Goal: Check status: Check status

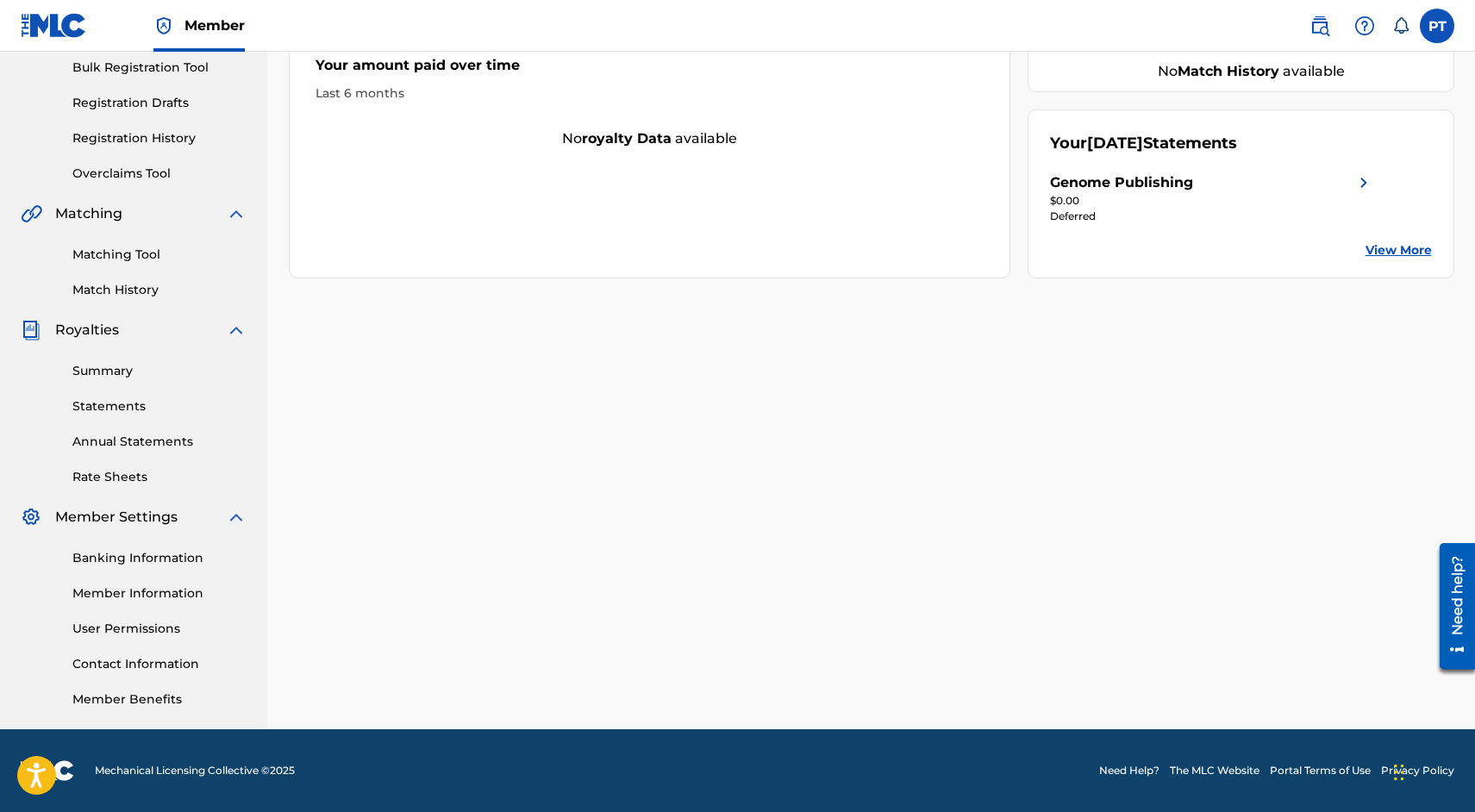
click at [126, 446] on link "Annual Statements" at bounding box center [159, 442] width 174 height 18
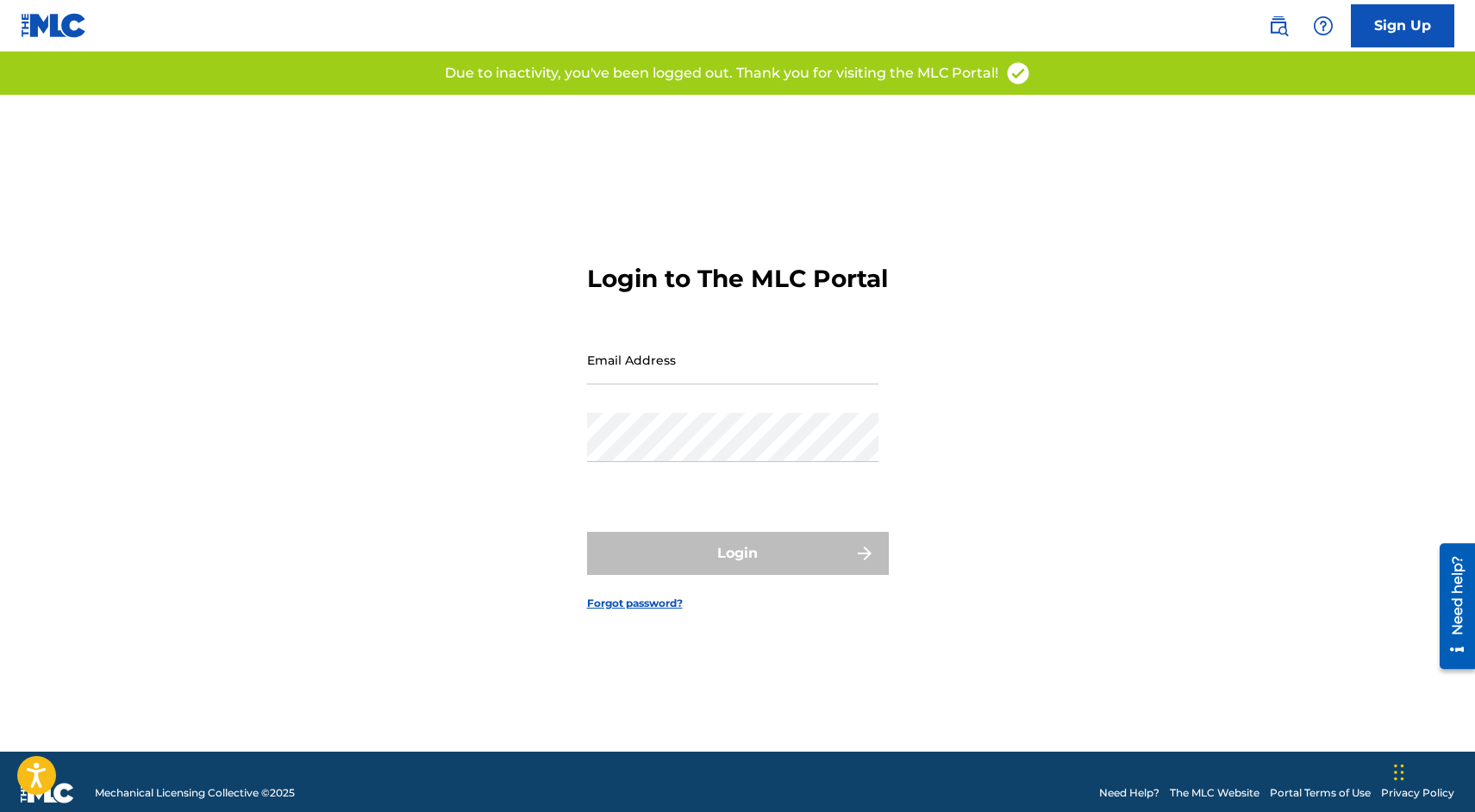
type input "[EMAIL_ADDRESS][DOMAIN_NAME]"
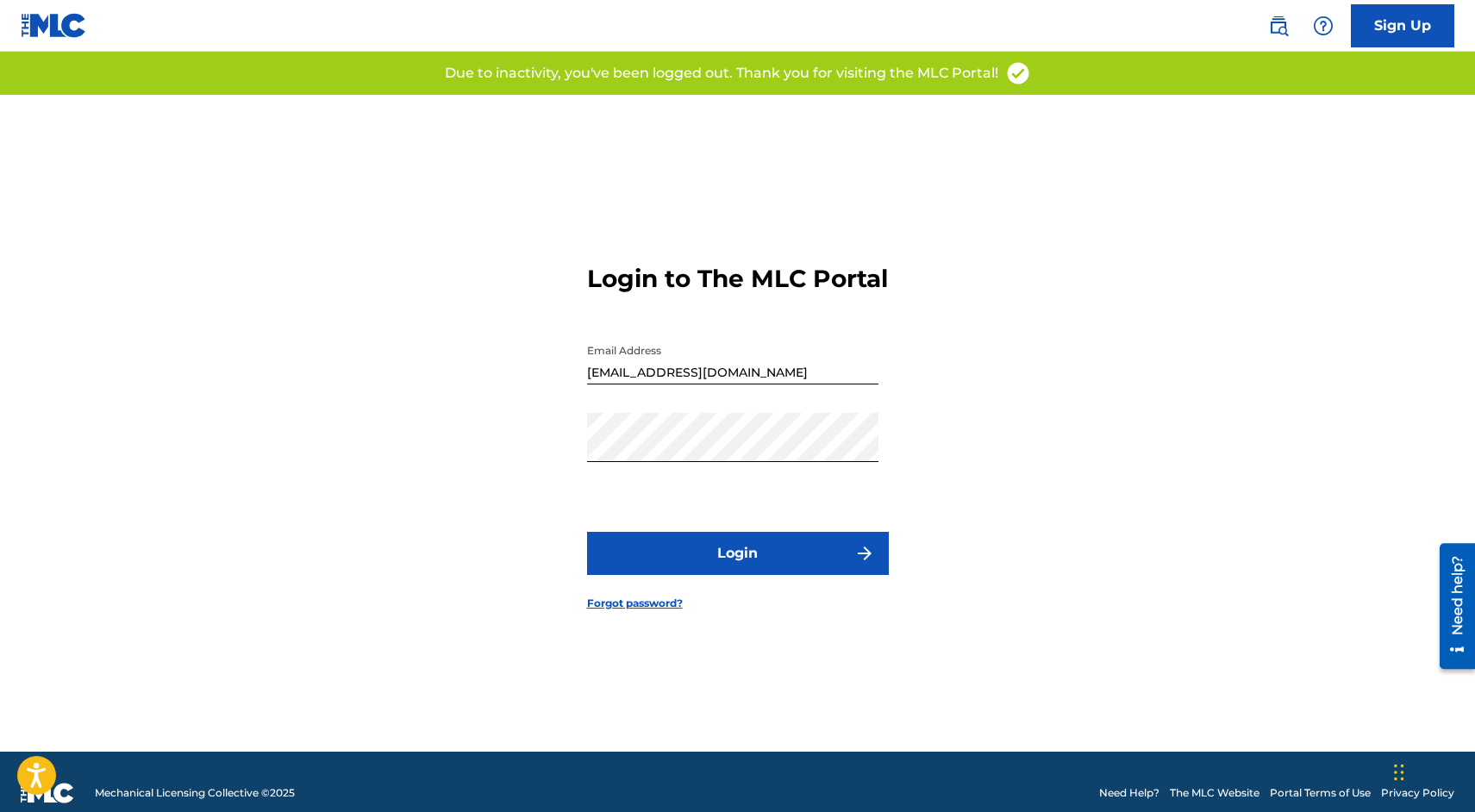
click at [716, 567] on button "Login" at bounding box center [738, 553] width 302 height 43
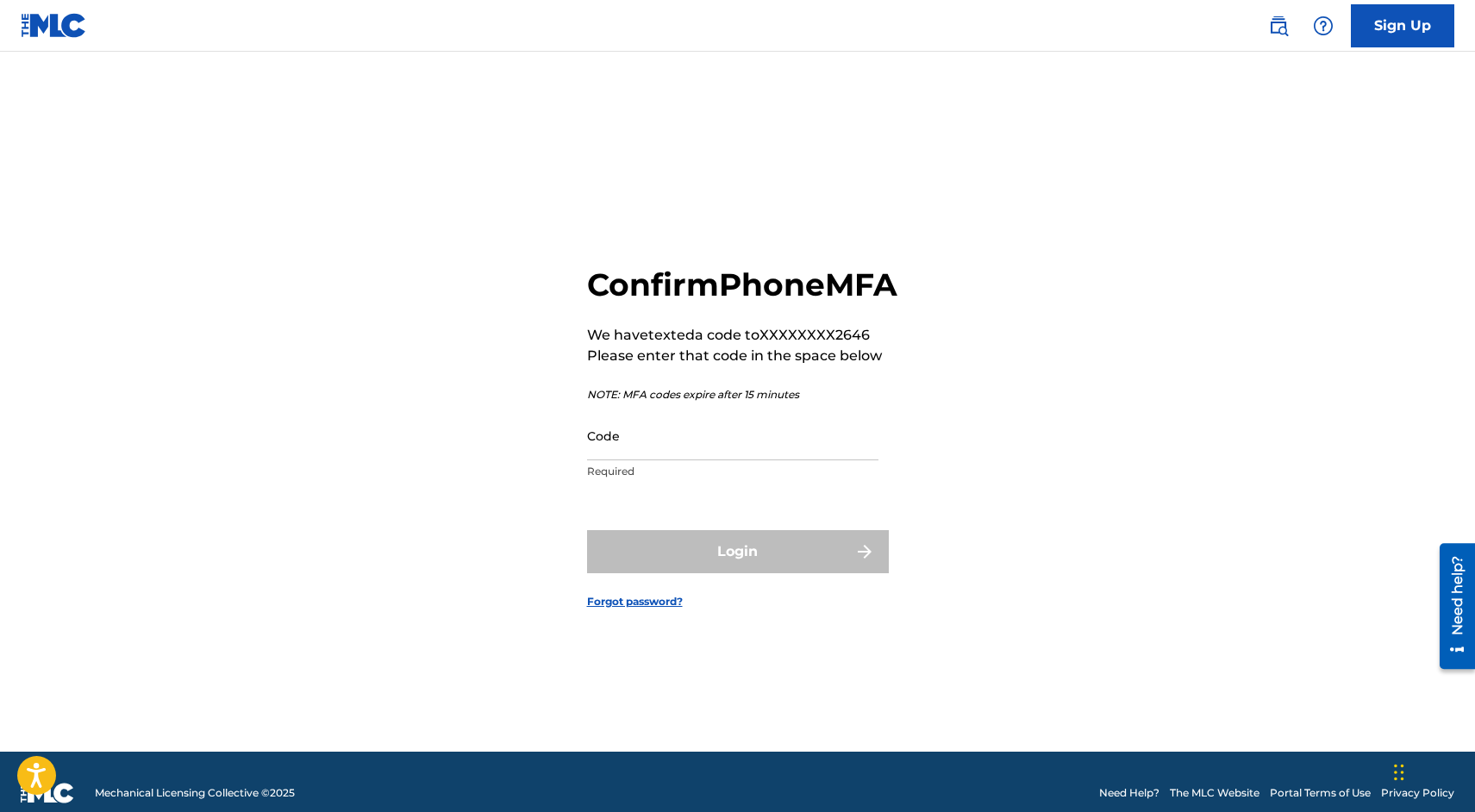
click at [737, 461] on input "Code" at bounding box center [733, 435] width 292 height 49
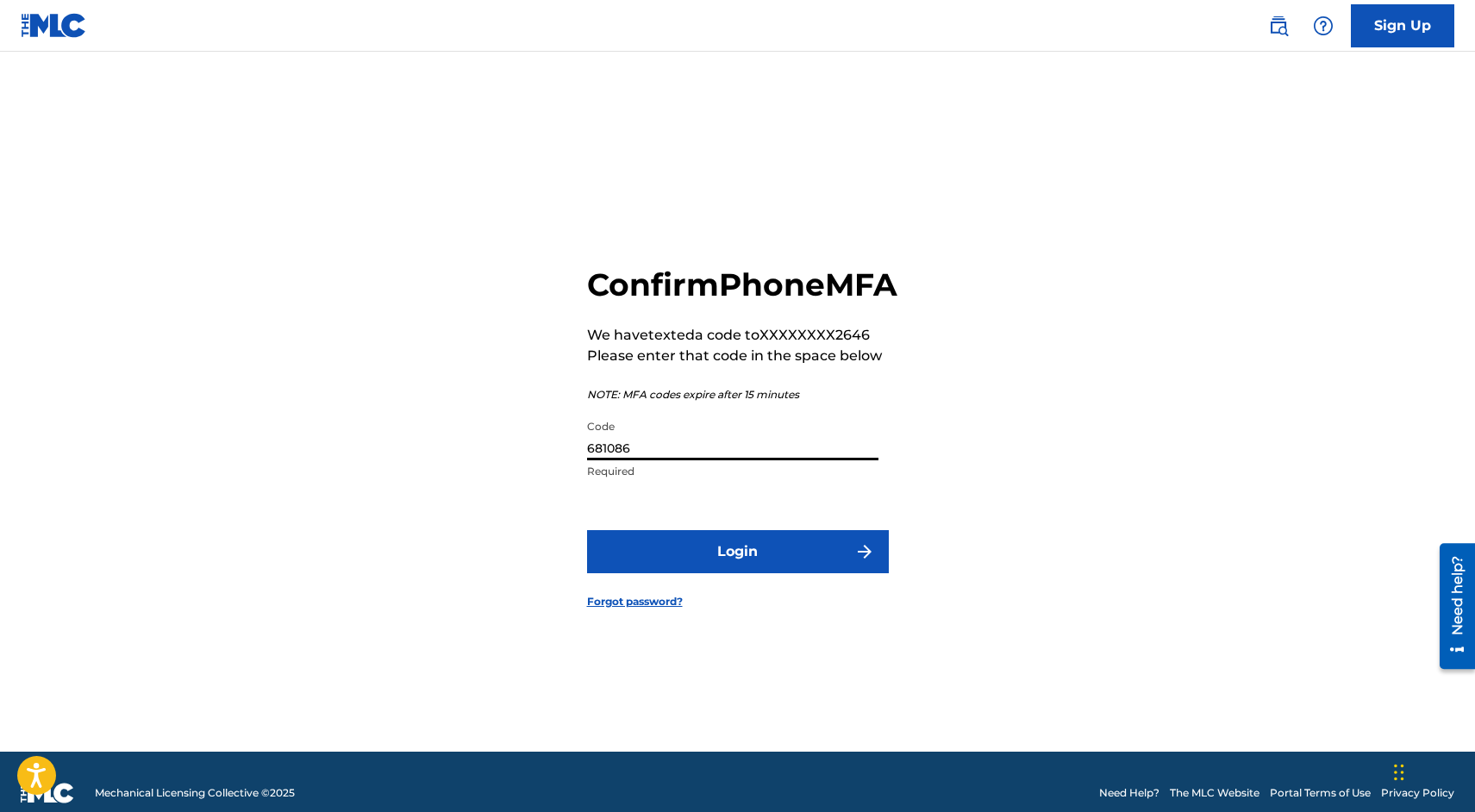
type input "681086"
click at [587, 530] on button "Login" at bounding box center [738, 551] width 302 height 43
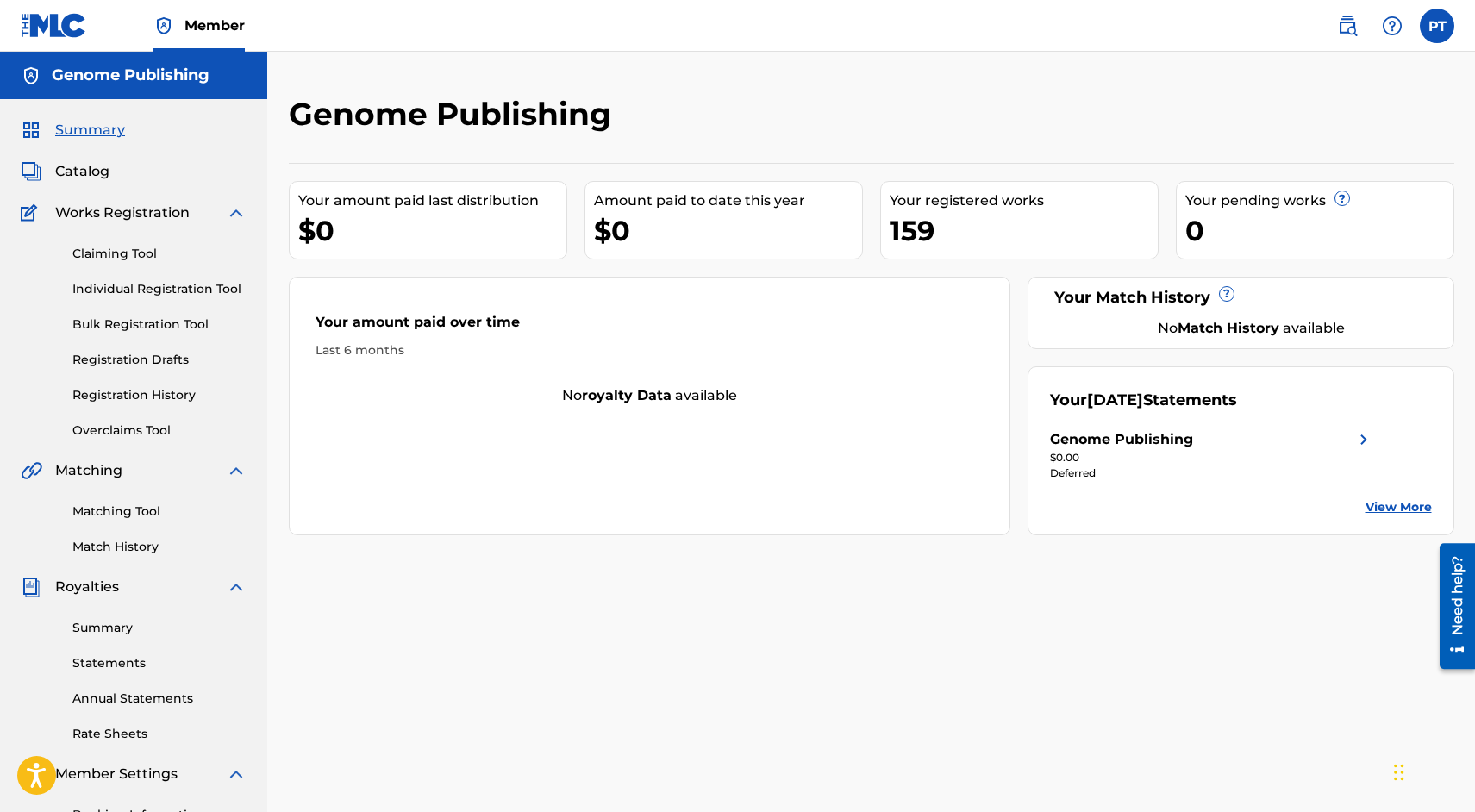
click at [131, 700] on link "Annual Statements" at bounding box center [159, 699] width 174 height 18
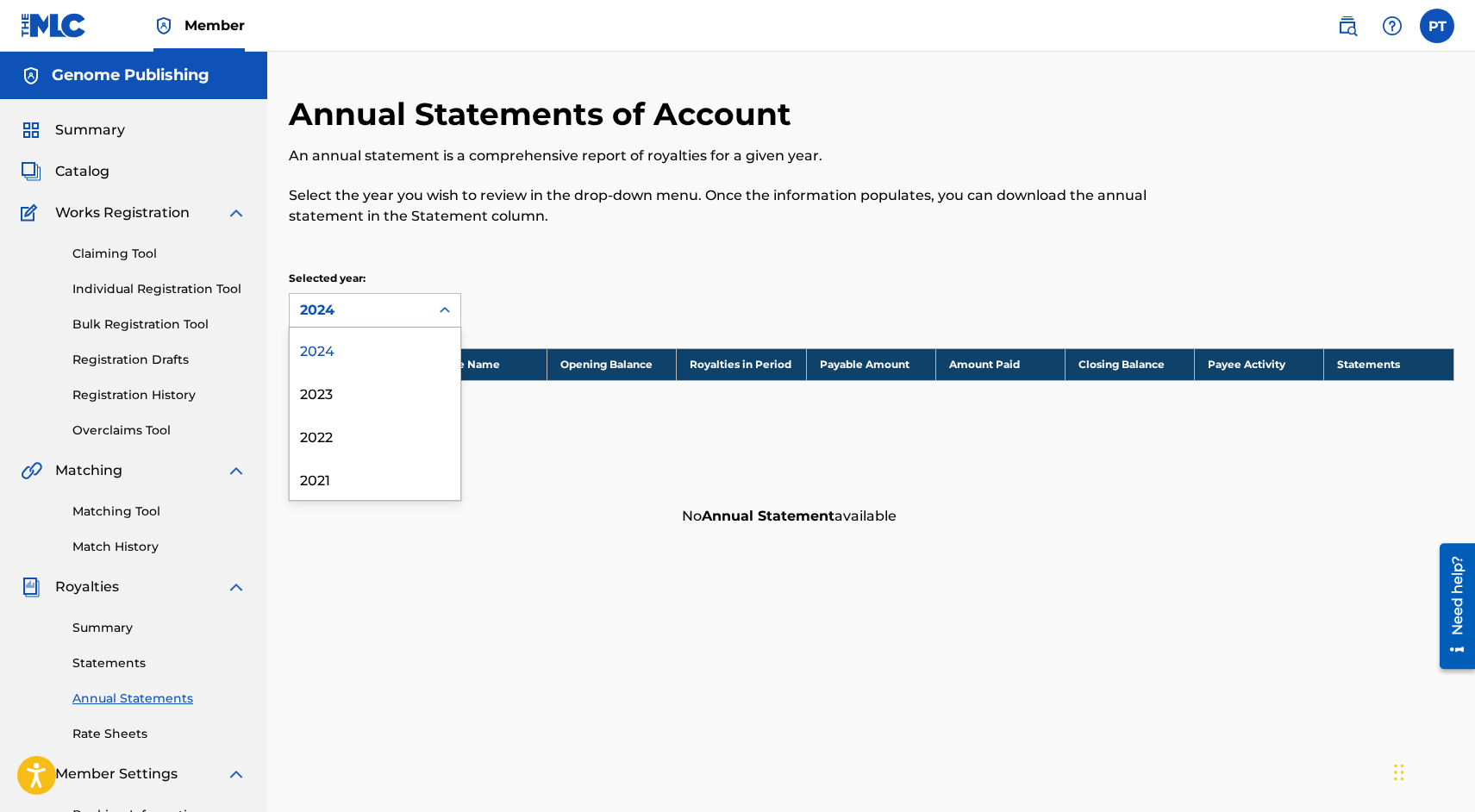
click at [364, 309] on div "2024" at bounding box center [360, 310] width 119 height 21
click at [109, 658] on link "Statements" at bounding box center [159, 664] width 174 height 18
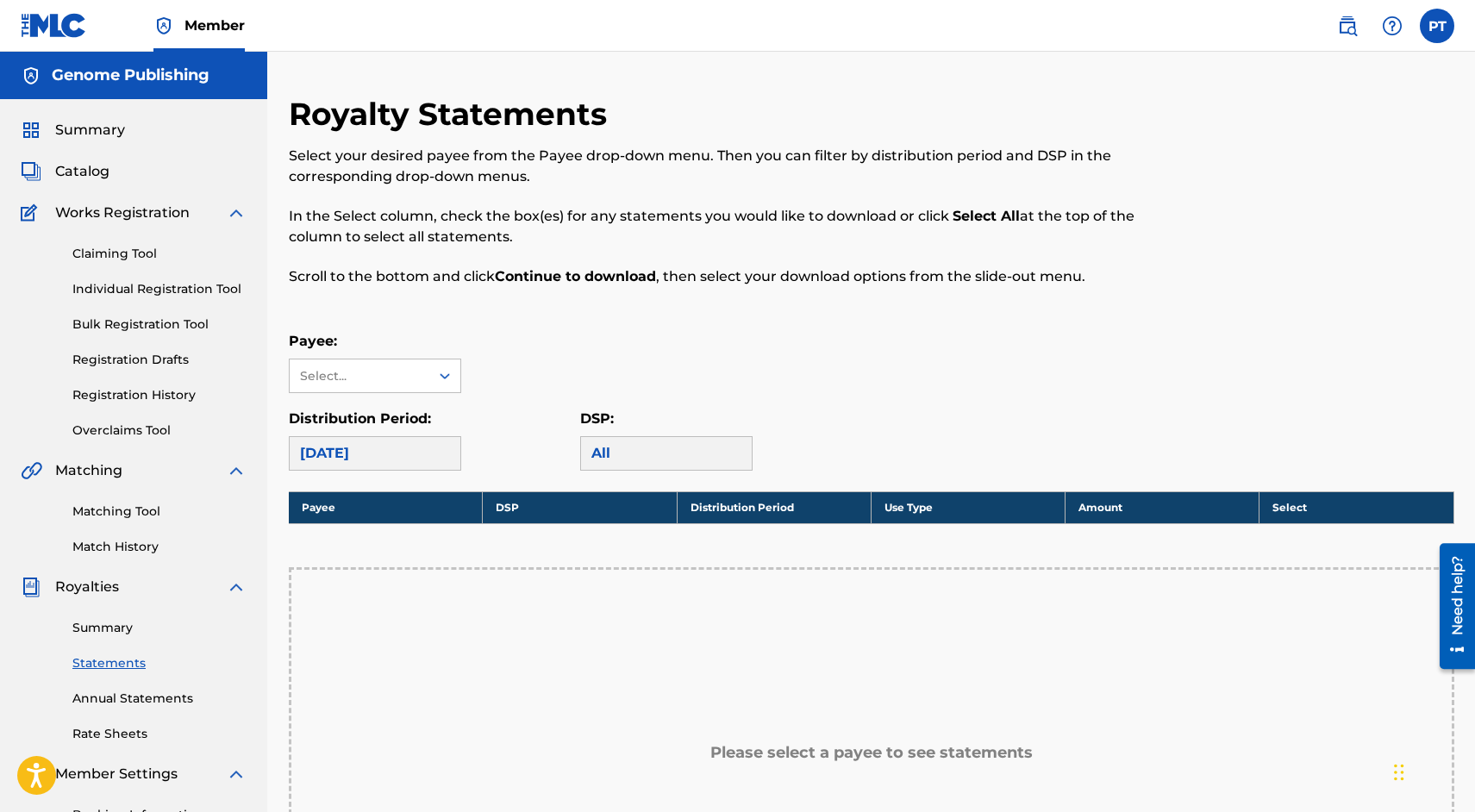
click at [361, 451] on div "[DATE]" at bounding box center [374, 453] width 172 height 35
click at [351, 378] on div "Select..." at bounding box center [359, 376] width 117 height 18
click at [355, 418] on div "Genome Publishing" at bounding box center [375, 414] width 171 height 43
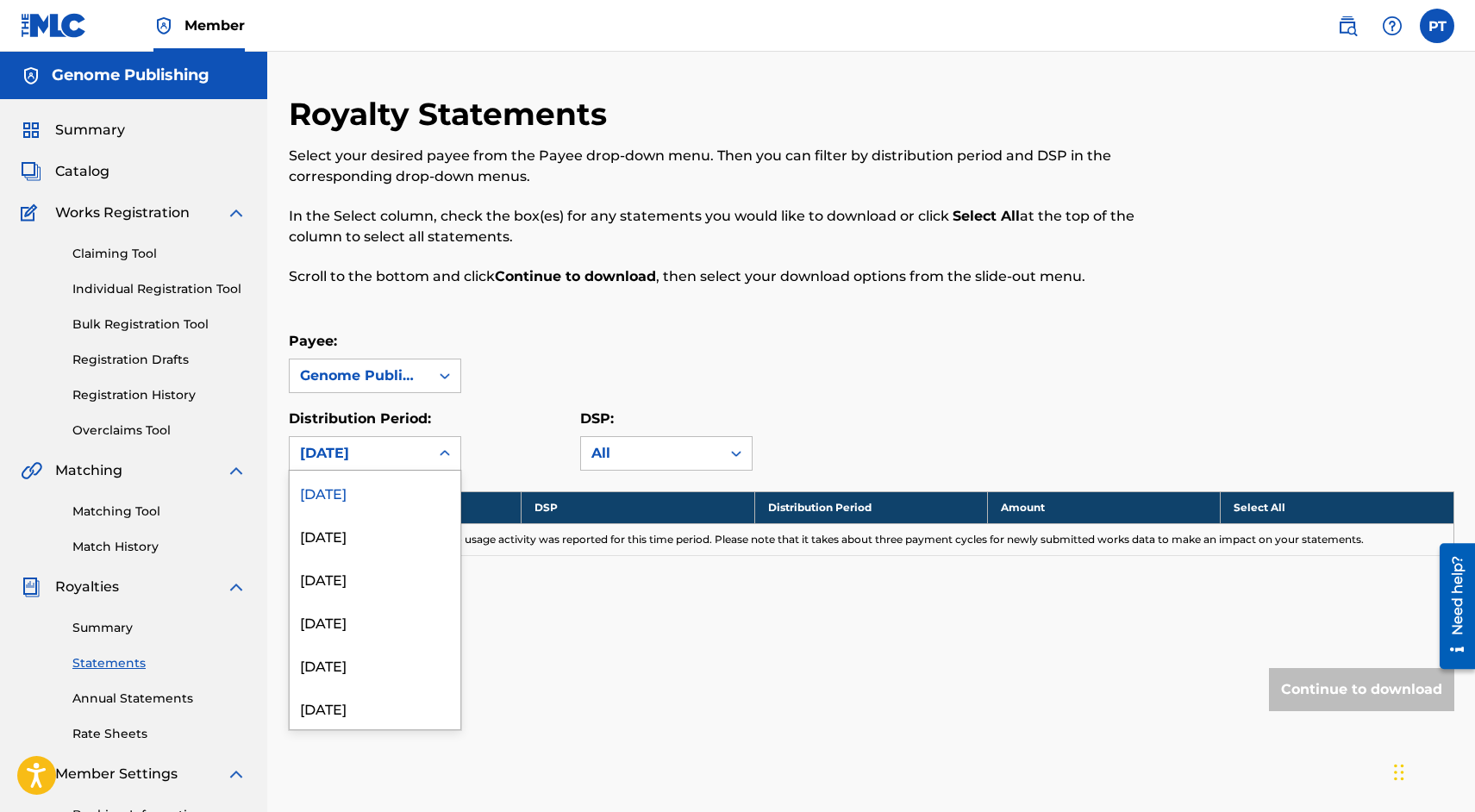
click at [380, 442] on div "[DATE]" at bounding box center [359, 453] width 139 height 33
click at [351, 533] on div "[DATE]" at bounding box center [375, 534] width 171 height 43
click at [376, 461] on div "[DATE]" at bounding box center [360, 453] width 119 height 21
click at [331, 584] on div "[DATE]" at bounding box center [375, 578] width 171 height 43
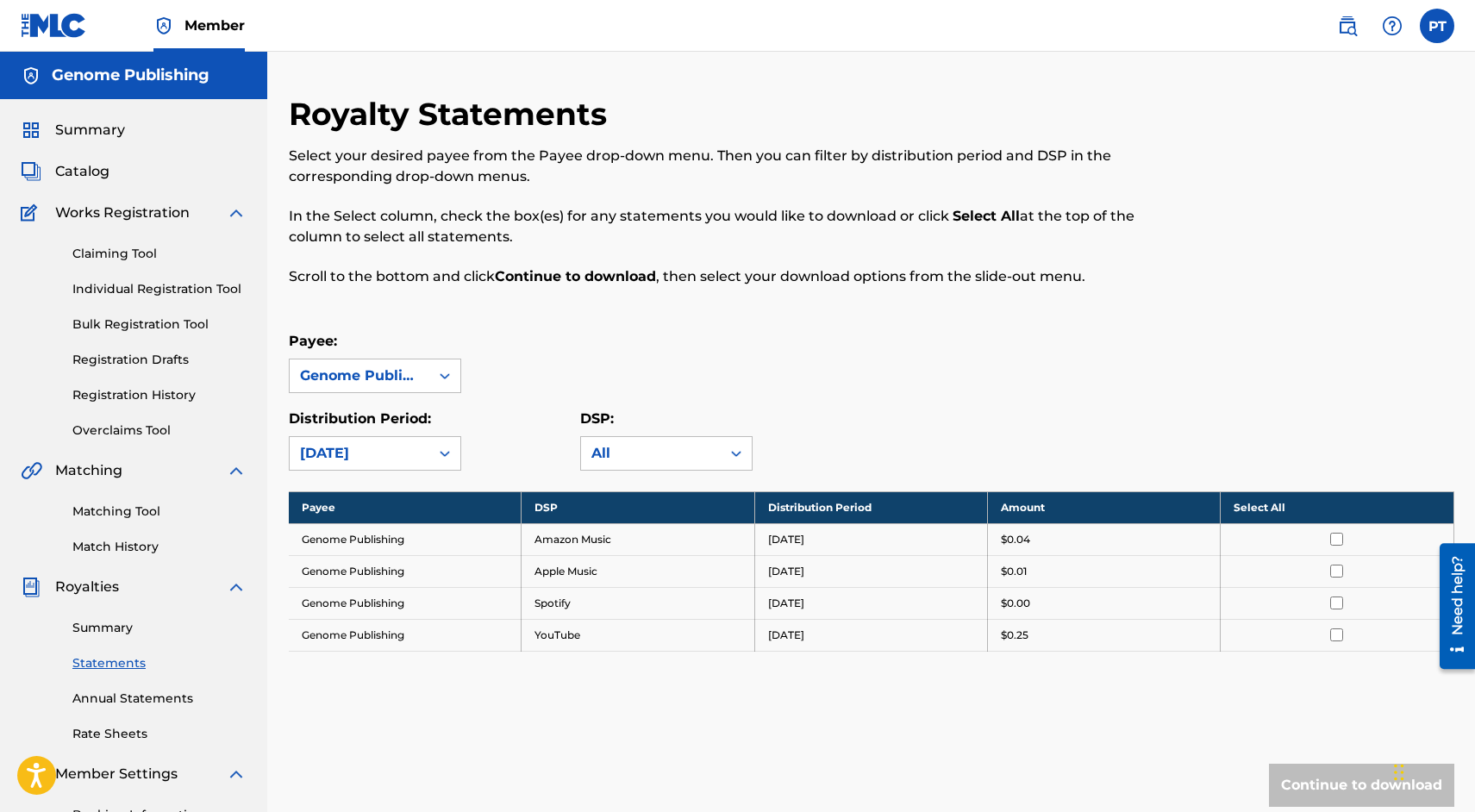
click at [84, 129] on span "Summary" at bounding box center [90, 129] width 70 height 21
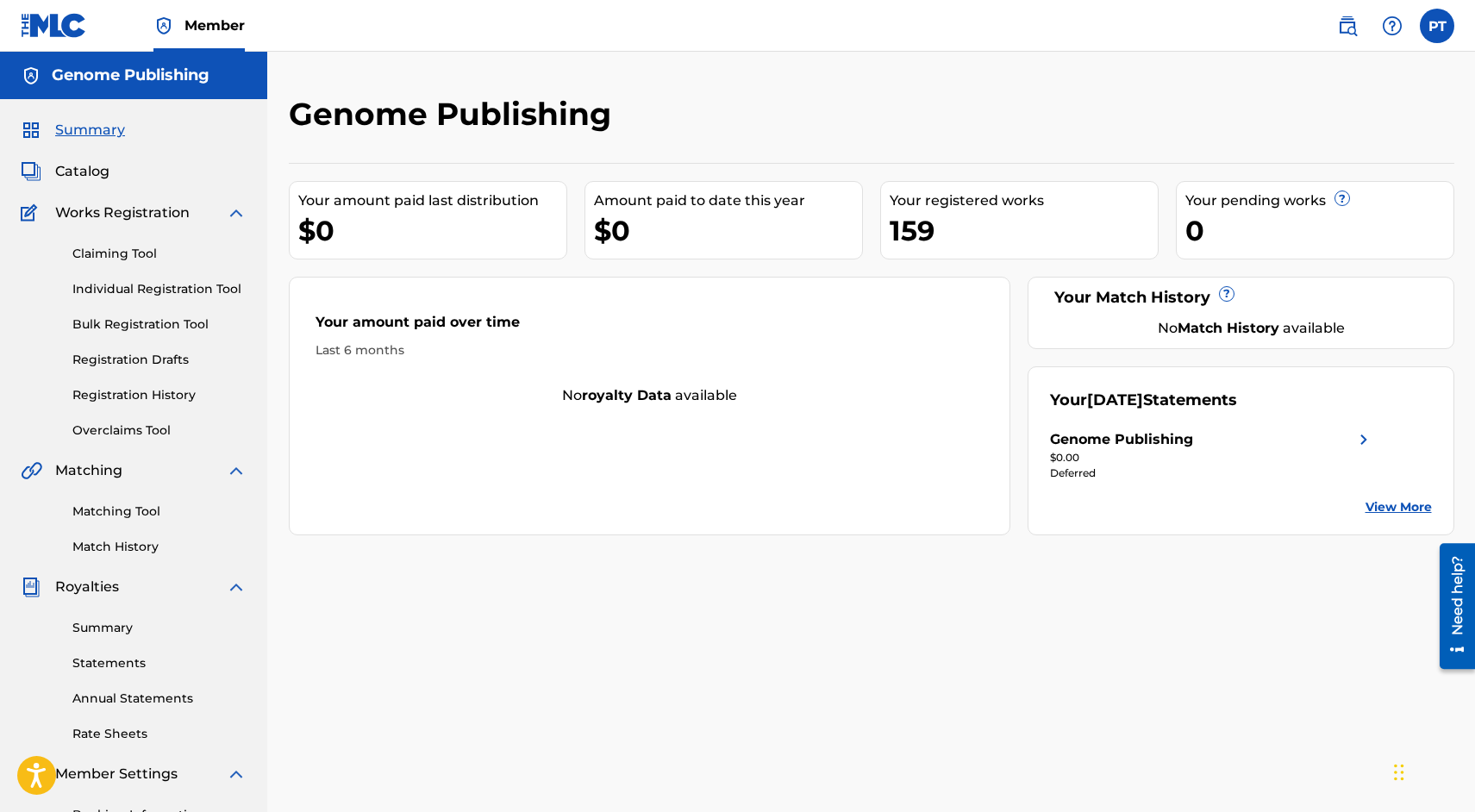
click at [60, 173] on span "Catalog" at bounding box center [82, 171] width 55 height 21
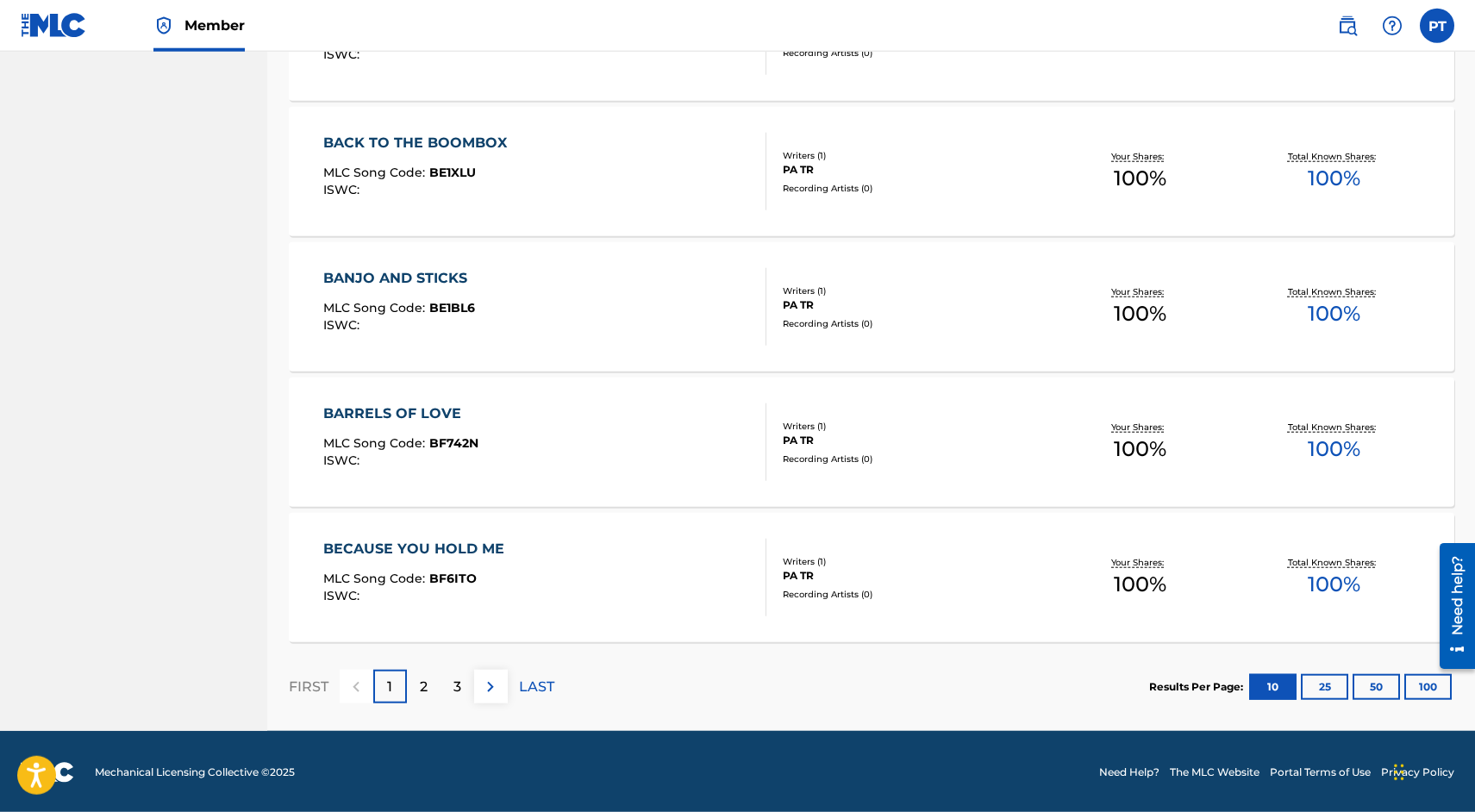
scroll to position [1161, 0]
